Goal: Task Accomplishment & Management: Use online tool/utility

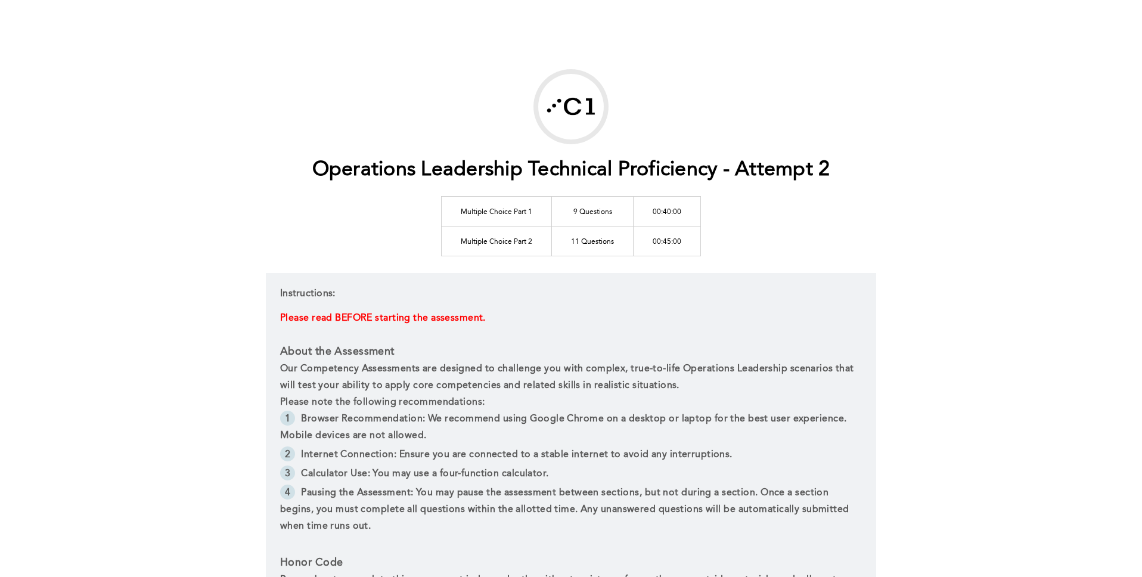
scroll to position [286, 0]
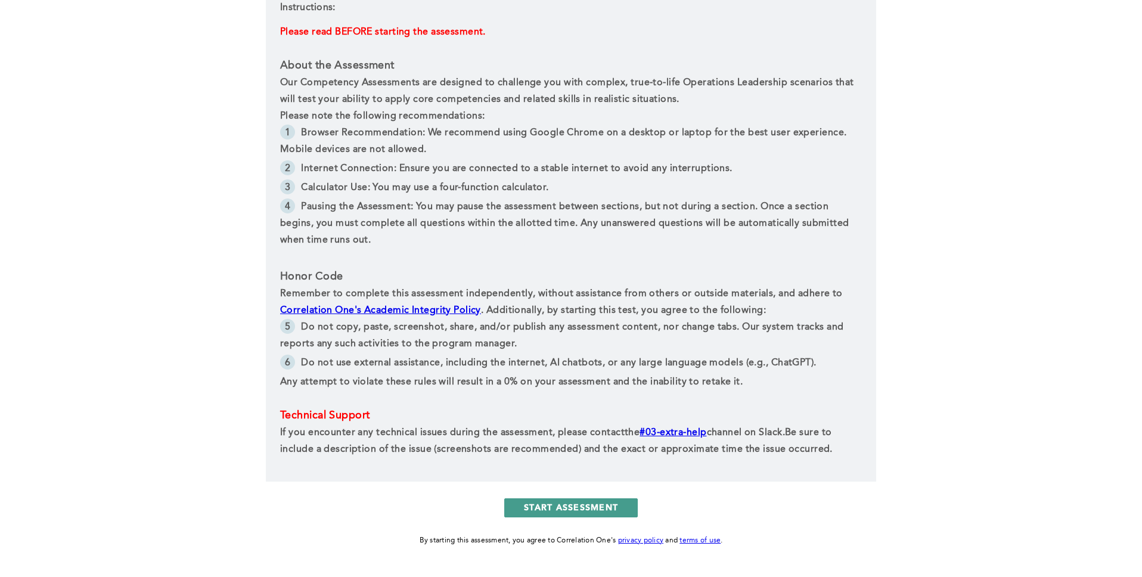
click at [548, 515] on button "START ASSESSMENT" at bounding box center [570, 507] width 133 height 19
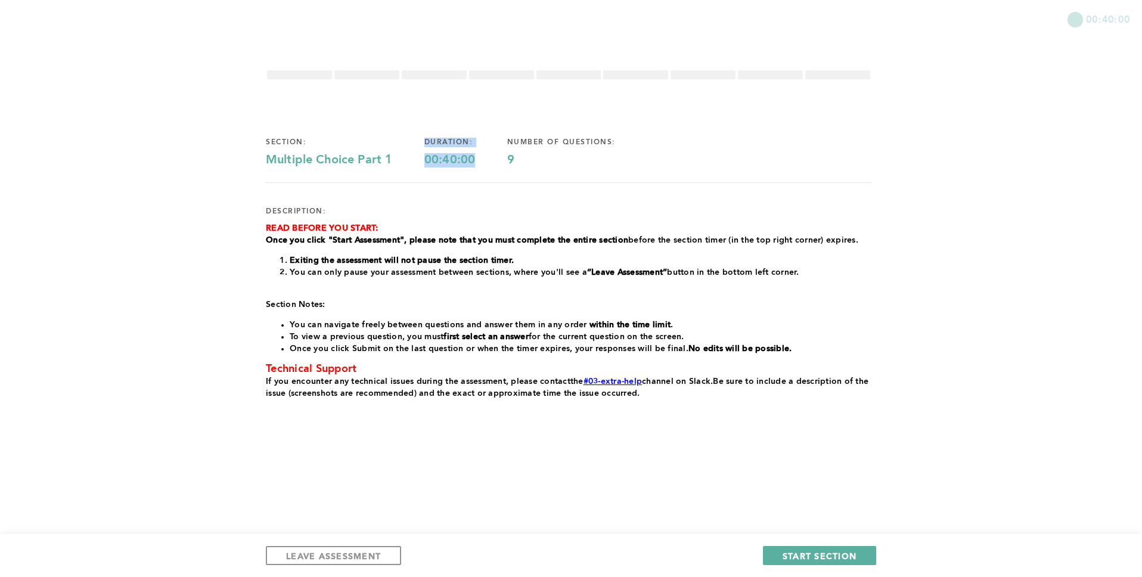
drag, startPoint x: 481, startPoint y: 160, endPoint x: 418, endPoint y: 158, distance: 63.8
click at [418, 160] on div "section: Multiple Choice Part 1 duration: 00:40:00 number of questions: 9" at bounding box center [568, 153] width 605 height 30
click at [446, 160] on div "00:40:00" at bounding box center [465, 160] width 83 height 14
